Goal: Transaction & Acquisition: Purchase product/service

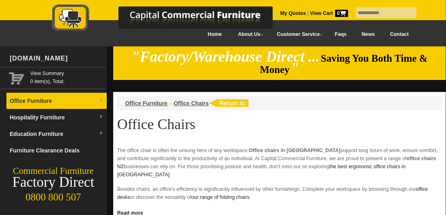
click at [78, 99] on link "Office Furniture" at bounding box center [56, 101] width 100 height 17
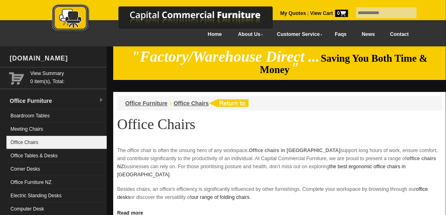
click at [32, 139] on link "Office Chairs" at bounding box center [56, 142] width 100 height 13
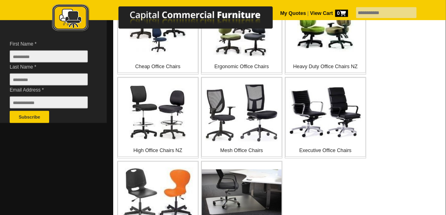
scroll to position [252, 0]
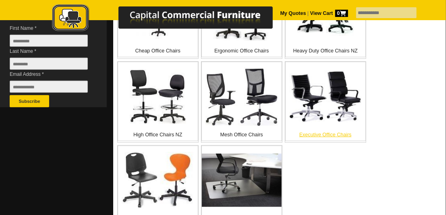
click at [315, 99] on img at bounding box center [326, 96] width 73 height 52
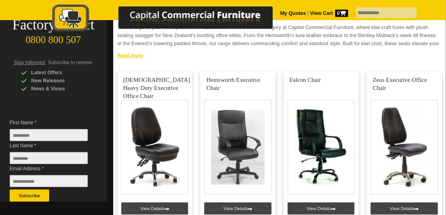
scroll to position [168, 0]
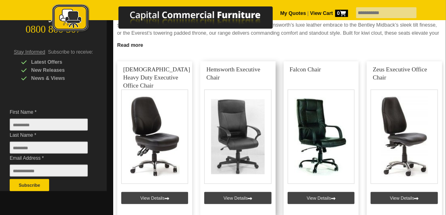
click at [243, 187] on link at bounding box center [237, 138] width 75 height 155
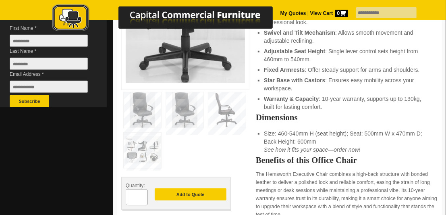
scroll to position [294, 0]
